Goal: Task Accomplishment & Management: Use online tool/utility

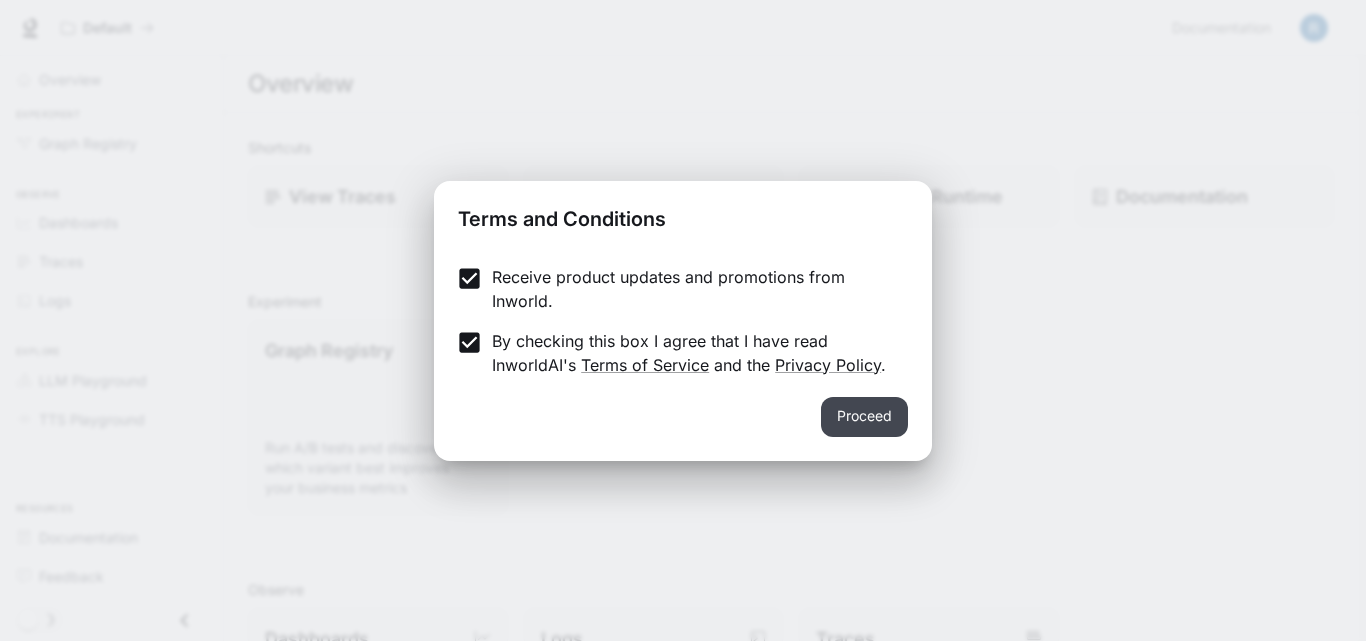
click at [854, 425] on button "Proceed" at bounding box center [864, 417] width 87 height 40
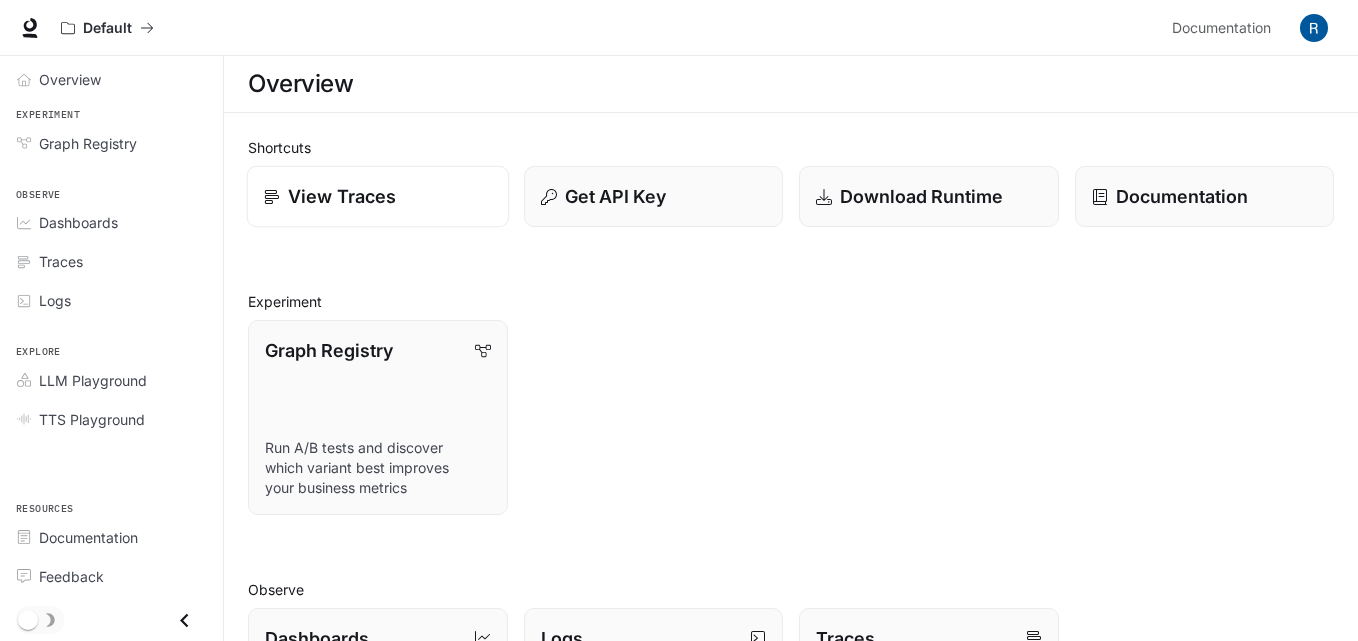
click at [332, 205] on p "View Traces" at bounding box center [342, 196] width 108 height 27
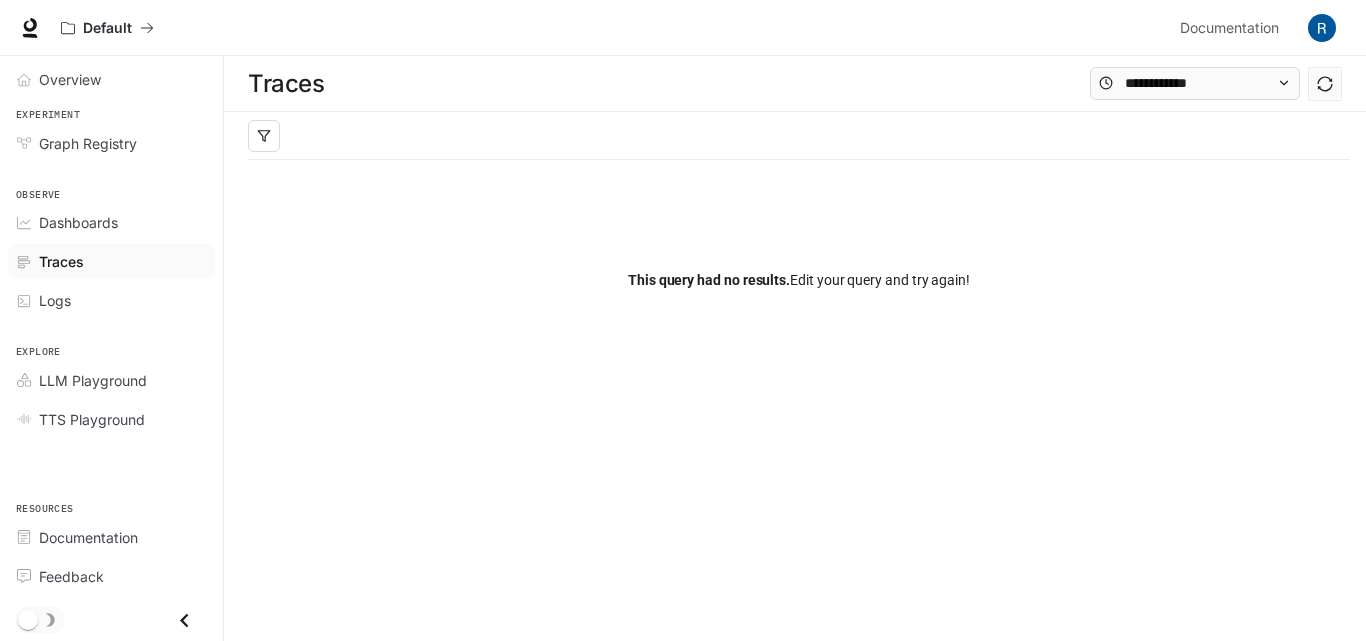
drag, startPoint x: 714, startPoint y: 277, endPoint x: 712, endPoint y: 292, distance: 15.1
click at [713, 291] on div "This query had no results. Edit your query and try again!" at bounding box center [799, 280] width 1102 height 240
